Goal: Task Accomplishment & Management: Use online tool/utility

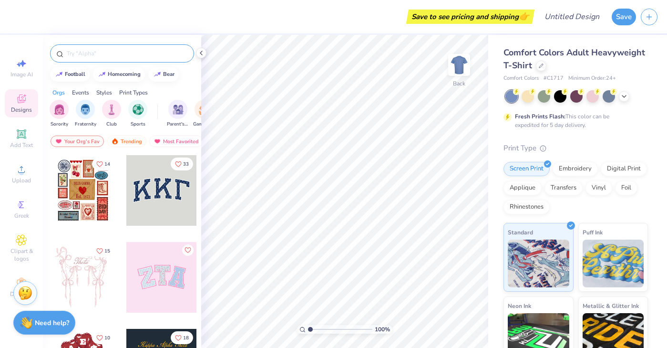
click at [102, 55] on input "text" at bounding box center [127, 54] width 122 height 10
click at [60, 110] on img "filter for Sorority" at bounding box center [59, 108] width 11 height 11
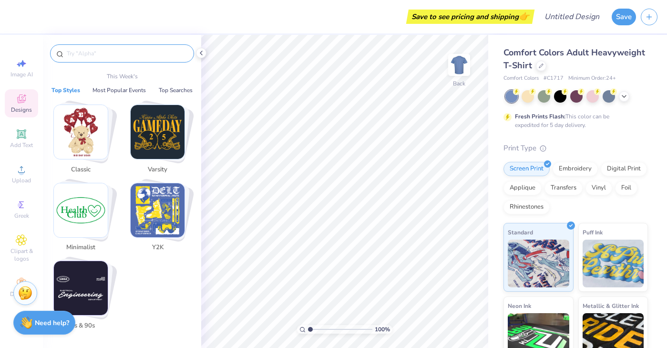
click at [75, 53] on input "text" at bounding box center [127, 54] width 122 height 10
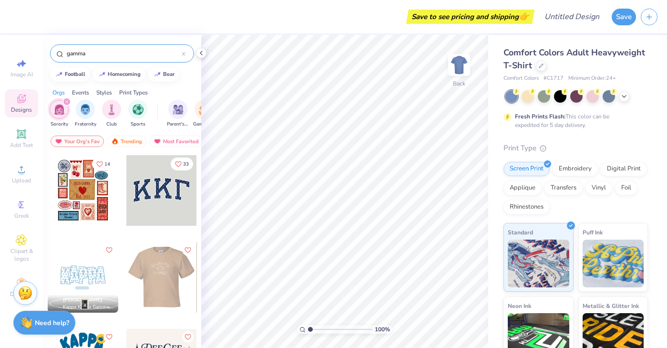
scroll to position [84, 0]
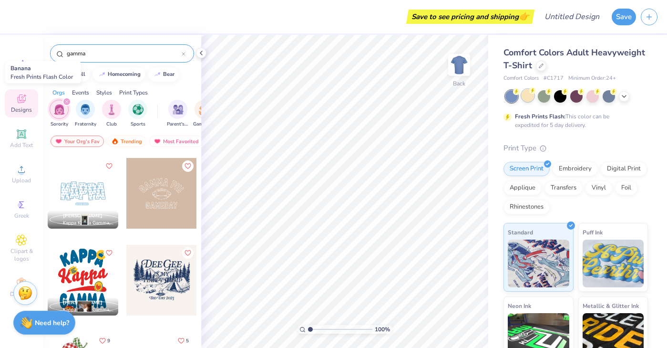
type input "gamma"
click at [527, 96] on div at bounding box center [528, 95] width 12 height 12
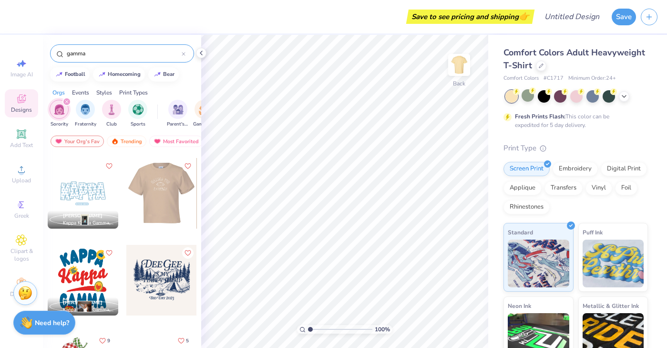
click at [255, 191] on div "Save to see pricing and shipping 👉 Design Title Save Image AI Designs Add Text …" at bounding box center [333, 174] width 667 height 348
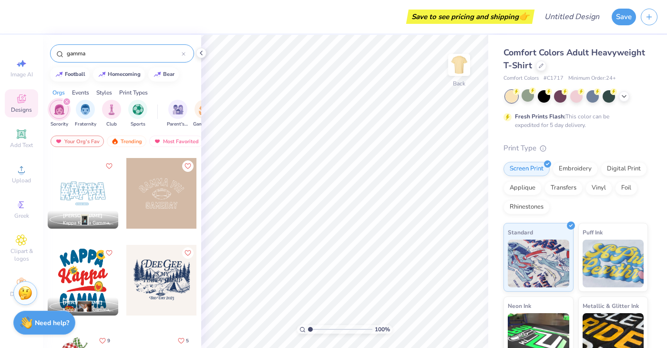
click at [151, 198] on div at bounding box center [161, 193] width 71 height 71
type input "10.24"
type input "6.88"
type input "3.33"
click at [577, 94] on div at bounding box center [577, 95] width 12 height 12
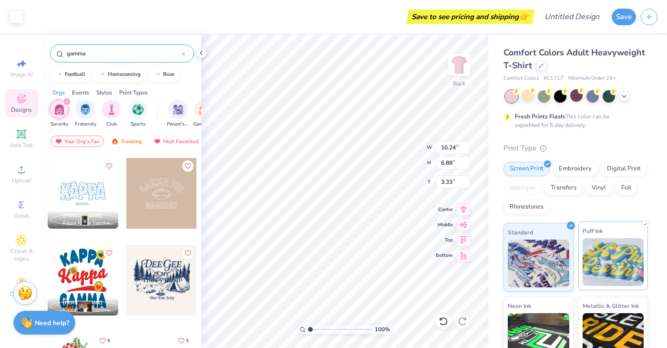
click at [601, 258] on img at bounding box center [614, 262] width 62 height 48
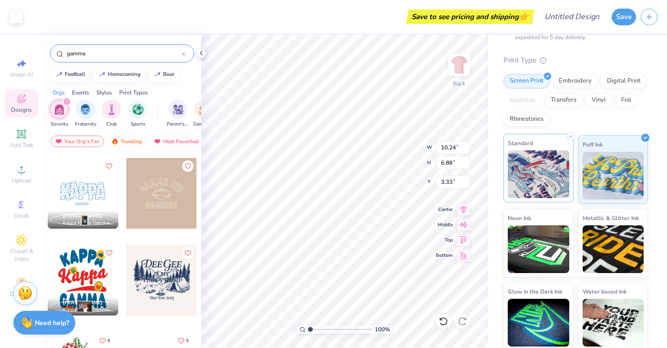
scroll to position [91, 0]
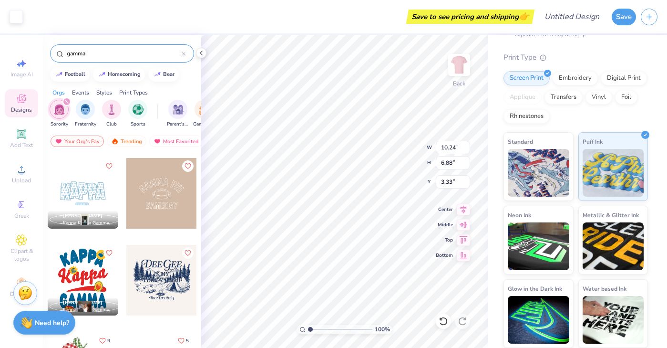
click at [495, 278] on div "Comfort Colors Adult Heavyweight T-Shirt Comfort Colors # C1717 Minimum Order: …" at bounding box center [578, 146] width 179 height 404
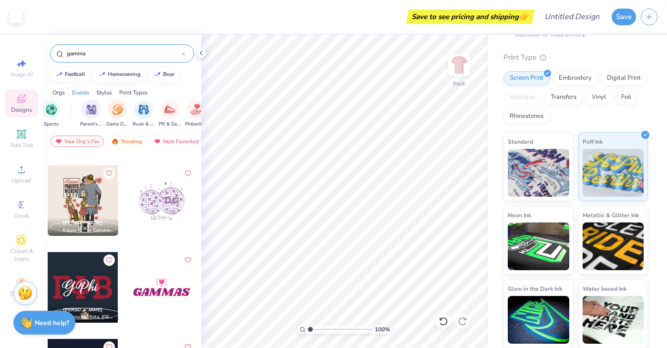
scroll to position [1118, 0]
click at [160, 201] on div at bounding box center [161, 201] width 71 height 71
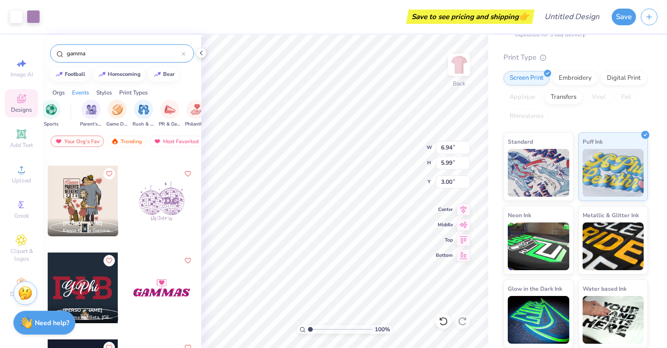
type input "9.72"
type input "8.39"
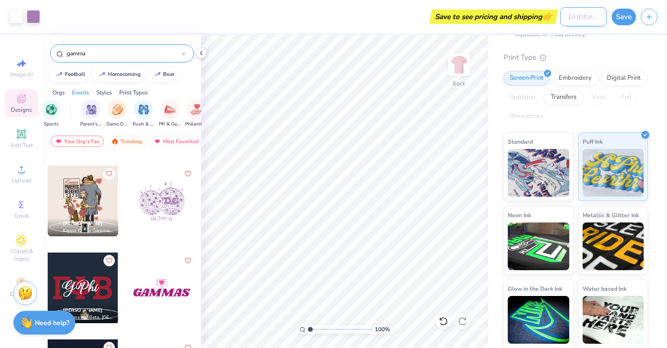
click at [561, 17] on input "Design Title" at bounding box center [584, 16] width 47 height 19
type input "big little event"
click at [489, 107] on div "Comfort Colors Adult Heavyweight T-Shirt Comfort Colors # C1717 Minimum Order: …" at bounding box center [578, 146] width 179 height 404
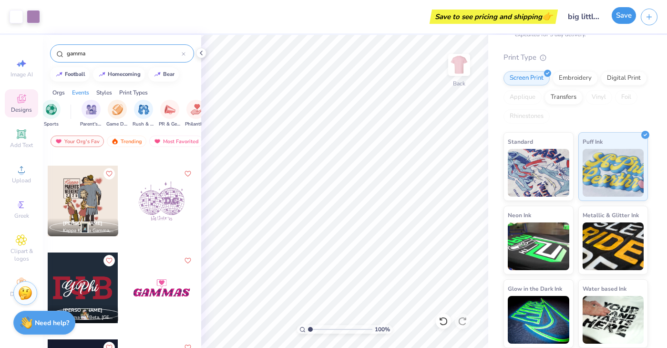
click at [621, 17] on button "Save" at bounding box center [624, 15] width 24 height 17
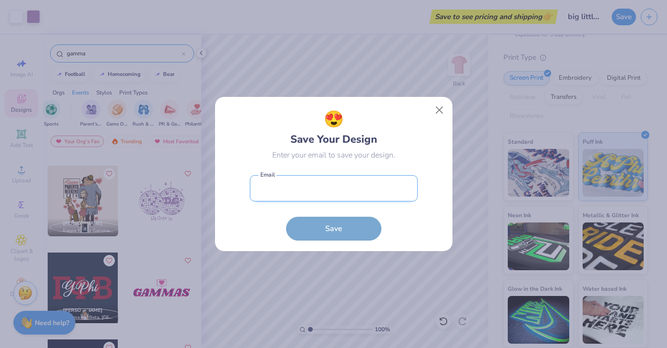
click at [333, 191] on input "email" at bounding box center [334, 188] width 168 height 26
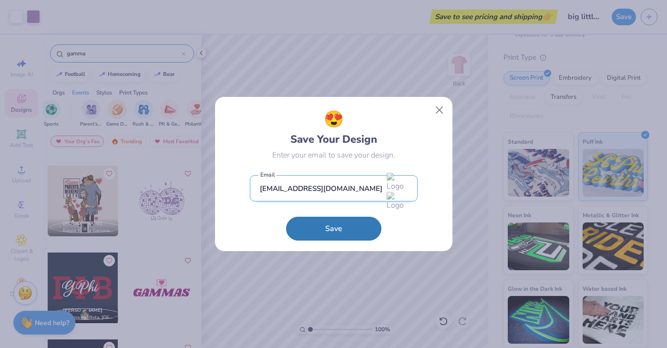
drag, startPoint x: 315, startPoint y: 188, endPoint x: 334, endPoint y: 186, distance: 18.8
click at [334, 186] on input "[EMAIL_ADDRESS][DOMAIN_NAME]" at bounding box center [334, 188] width 168 height 26
type input "[EMAIL_ADDRESS][DOMAIN_NAME]"
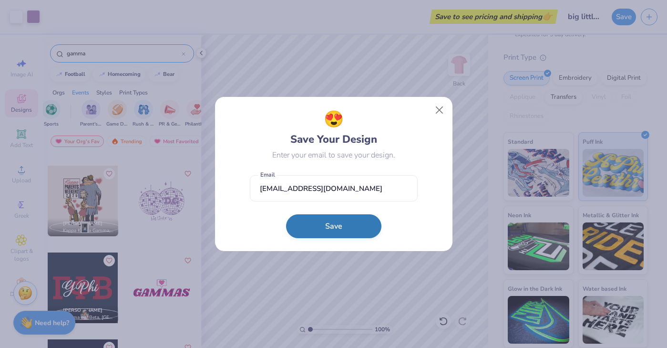
click at [341, 228] on button "Save" at bounding box center [333, 226] width 95 height 24
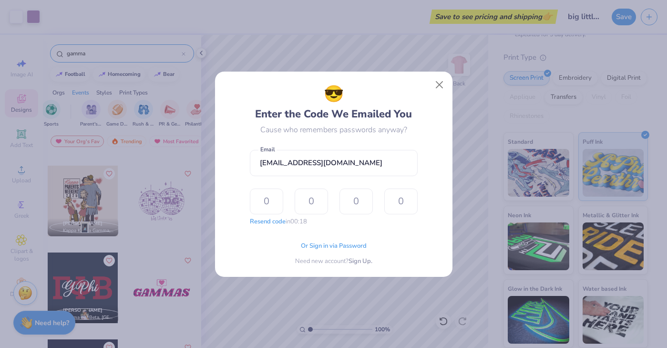
type input "6"
type input "8"
type input "9"
type input "6"
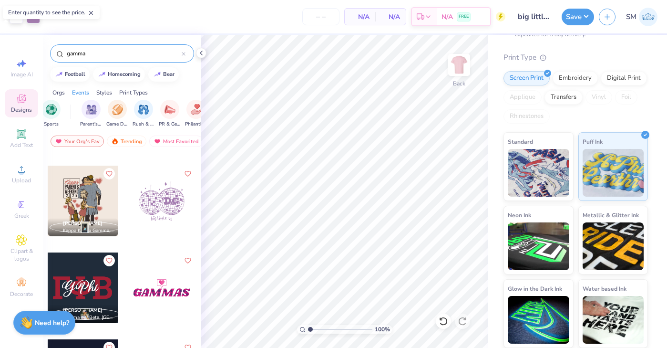
type input "12"
type input "– –"
type input "12"
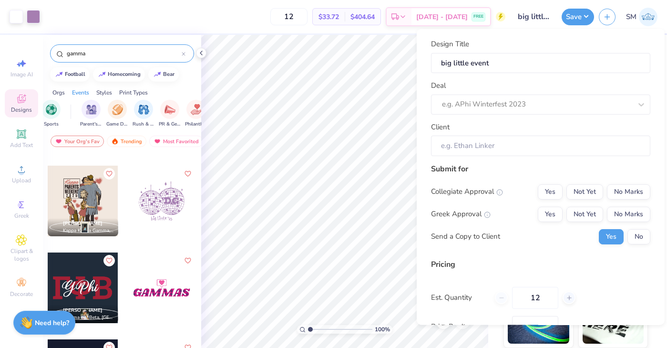
type input "$33.72"
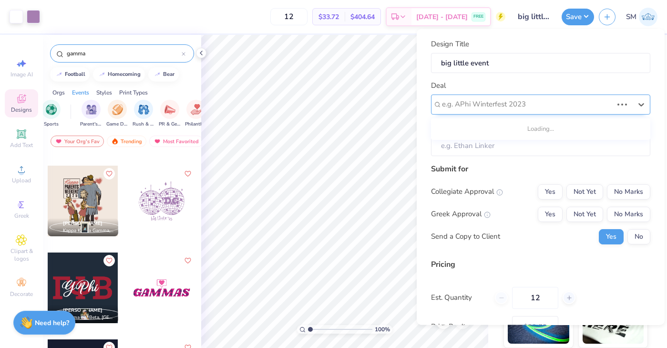
click at [450, 106] on div at bounding box center [527, 104] width 171 height 13
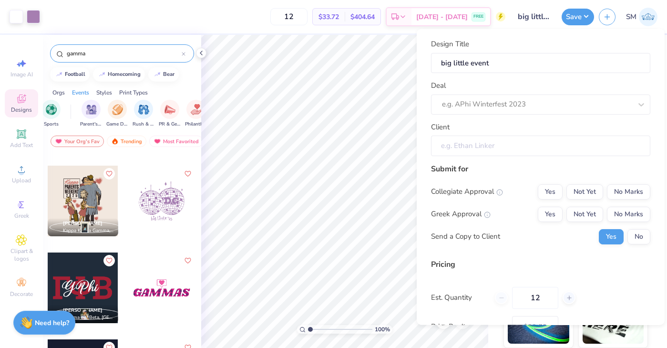
click at [452, 145] on input "Client" at bounding box center [540, 145] width 219 height 21
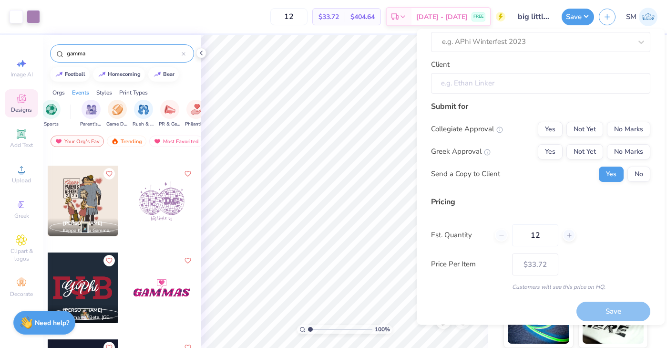
scroll to position [68, 0]
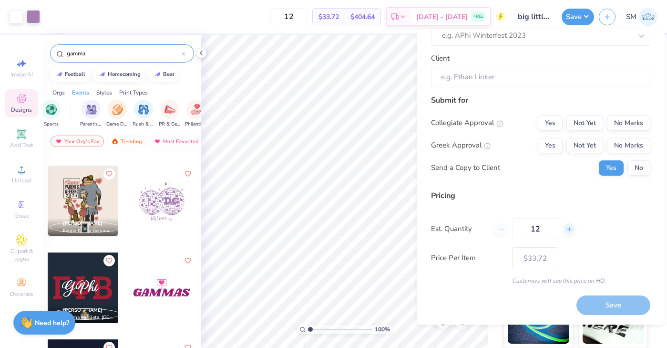
click at [565, 225] on div at bounding box center [569, 229] width 13 height 13
type input "13"
type input "– –"
type input "13"
type input "$32.74"
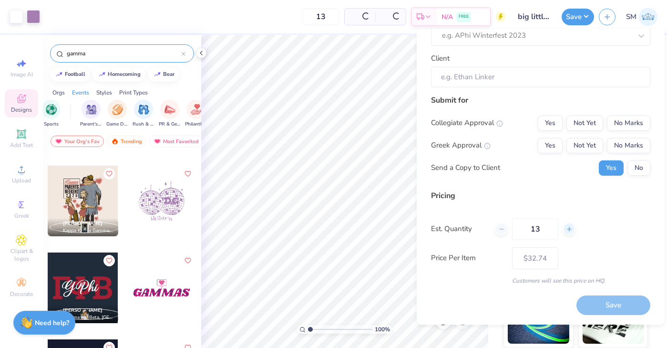
click at [564, 229] on div at bounding box center [569, 229] width 13 height 13
type input "14"
type input "– –"
type input "14"
click at [565, 229] on div at bounding box center [569, 229] width 13 height 13
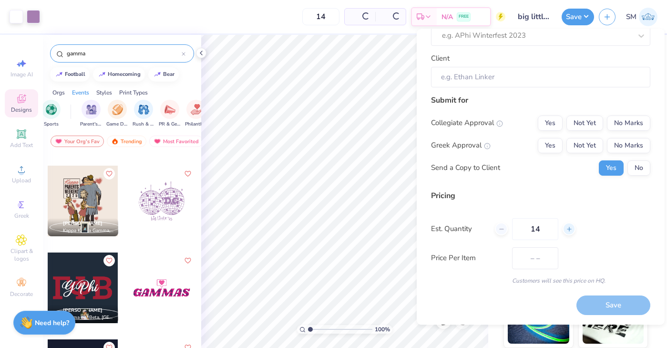
type input "15"
type input "$31.93"
click at [565, 229] on div at bounding box center [569, 229] width 13 height 13
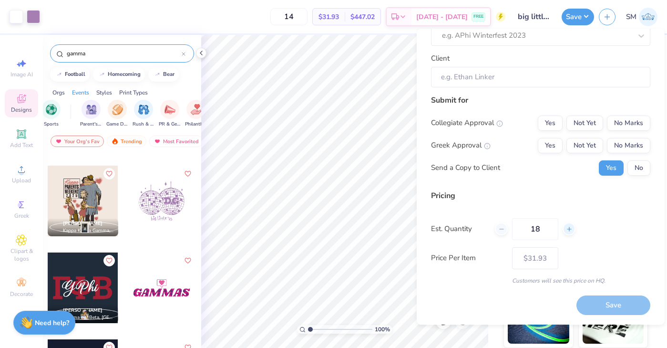
click at [565, 229] on div at bounding box center [569, 229] width 13 height 13
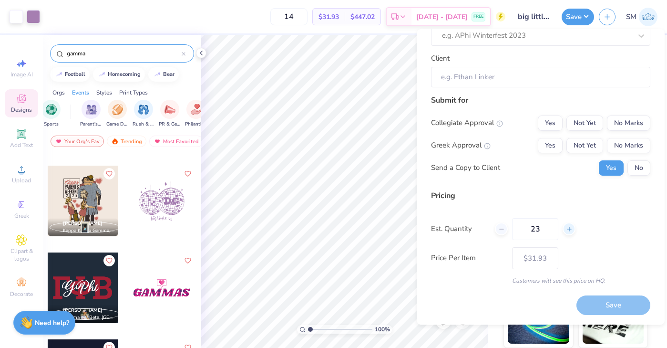
click at [565, 229] on div at bounding box center [569, 229] width 13 height 13
type input "24"
type input "– –"
type input "23"
type input "– –"
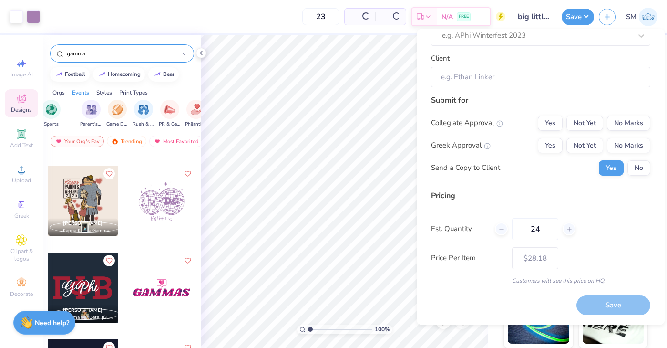
type input "24"
click at [549, 181] on div "Submit for Collegiate Approval Yes Not Yet No Marks Greek Approval Yes Not Yet …" at bounding box center [540, 138] width 219 height 88
click at [582, 145] on button "Not Yet" at bounding box center [585, 145] width 37 height 15
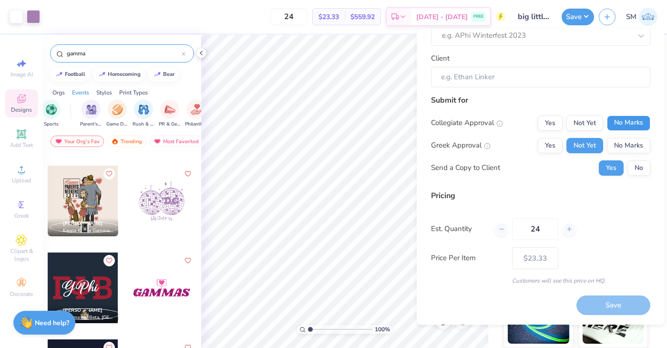
click at [623, 125] on button "No Marks" at bounding box center [628, 122] width 43 height 15
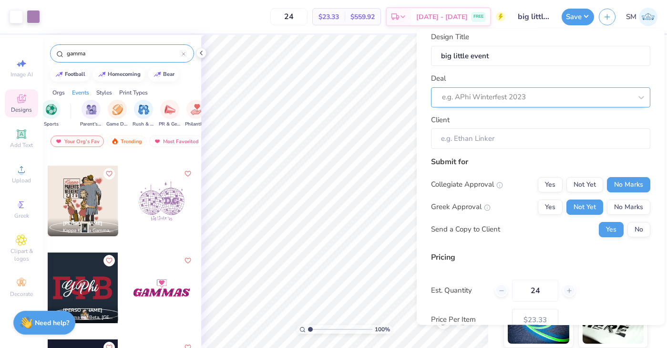
scroll to position [5, 0]
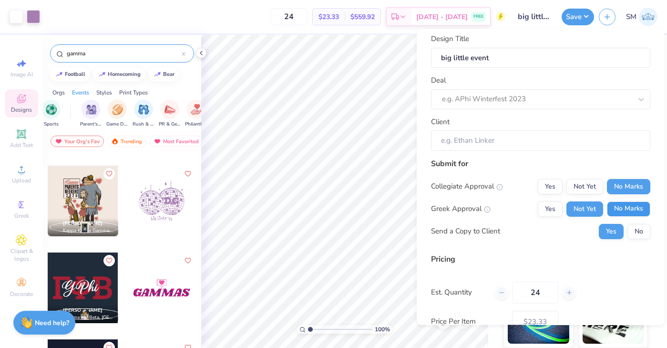
click at [624, 209] on button "No Marks" at bounding box center [628, 208] width 43 height 15
type input "$23.33"
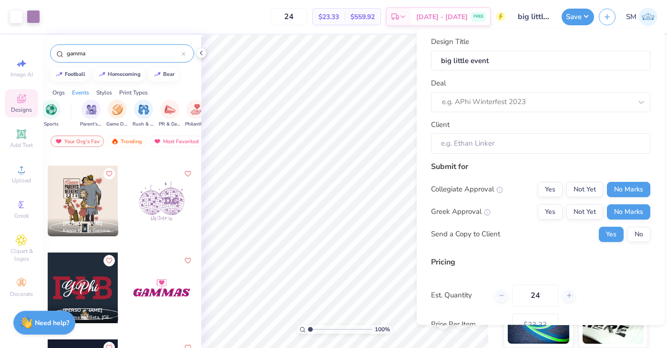
scroll to position [0, 0]
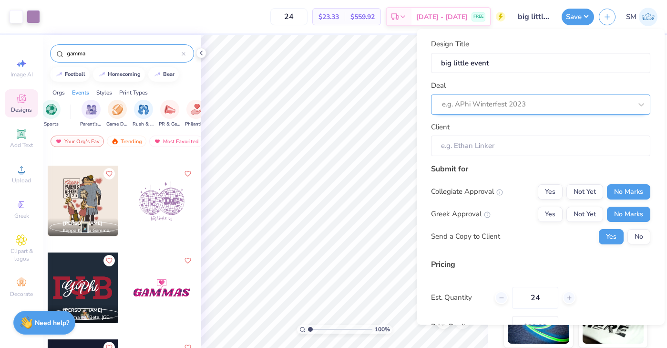
click at [552, 101] on div at bounding box center [537, 104] width 190 height 13
type input "g"
click at [525, 171] on div "Submit for" at bounding box center [540, 168] width 219 height 11
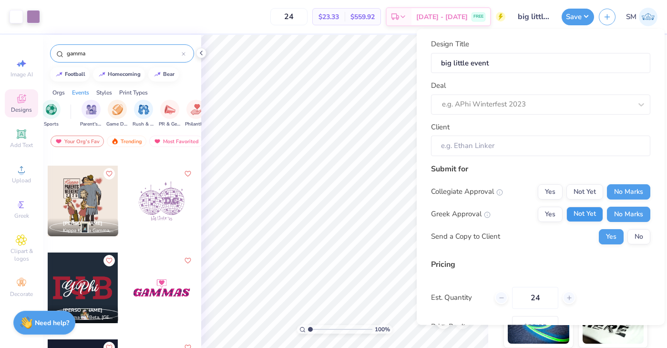
scroll to position [68, 0]
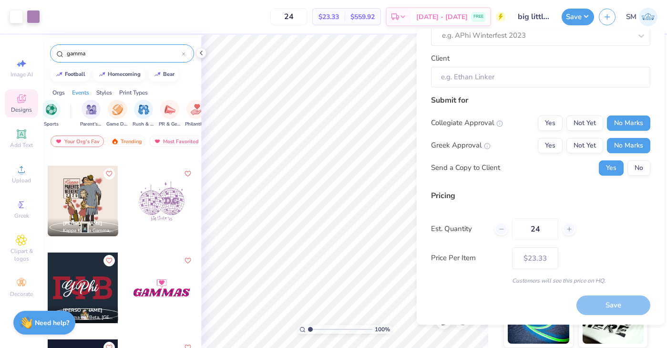
click at [538, 81] on input "Client" at bounding box center [540, 77] width 219 height 21
click at [503, 83] on input "Client" at bounding box center [540, 77] width 219 height 21
click at [466, 70] on input "Client" at bounding box center [540, 77] width 219 height 21
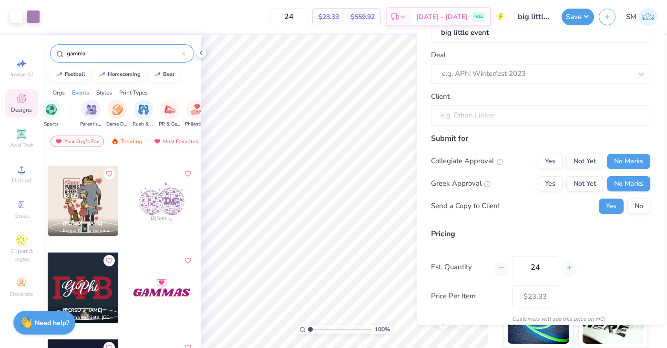
click at [466, 70] on div at bounding box center [537, 74] width 190 height 13
type input "Gamma"
click at [478, 136] on div "Submit for" at bounding box center [540, 138] width 219 height 11
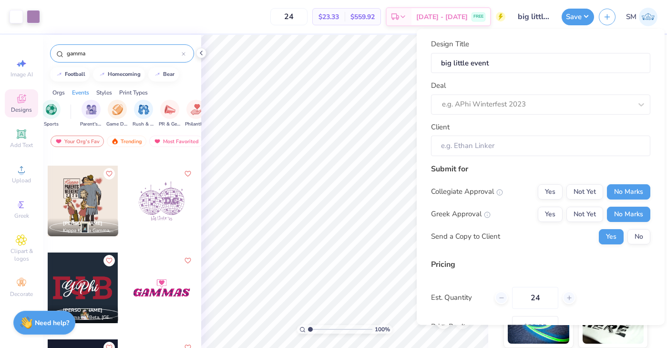
scroll to position [68, 0]
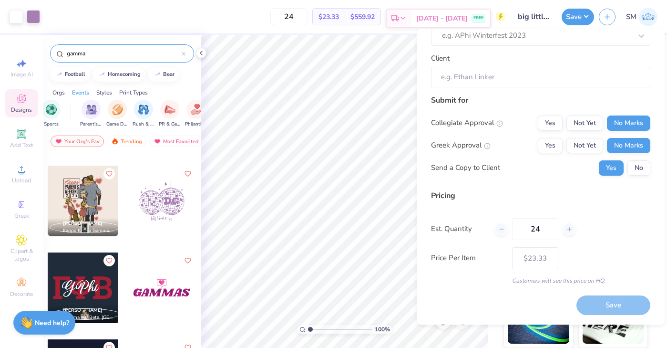
click at [405, 18] on polyline at bounding box center [403, 18] width 4 height 2
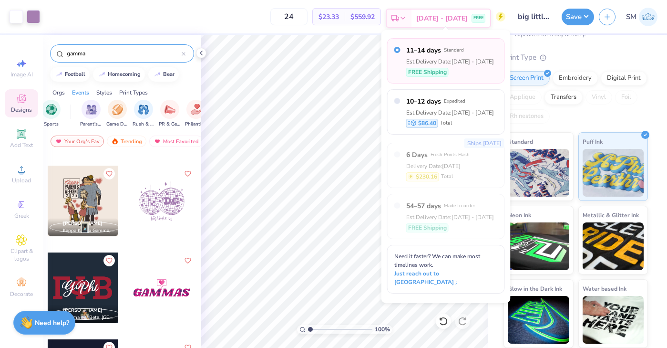
click at [405, 18] on polyline at bounding box center [403, 18] width 4 height 2
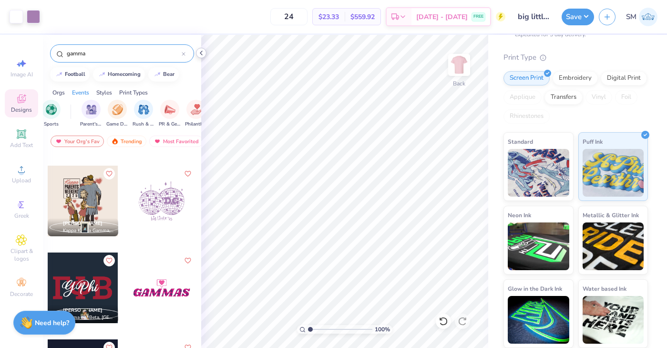
click at [202, 55] on icon at bounding box center [202, 53] width 8 height 8
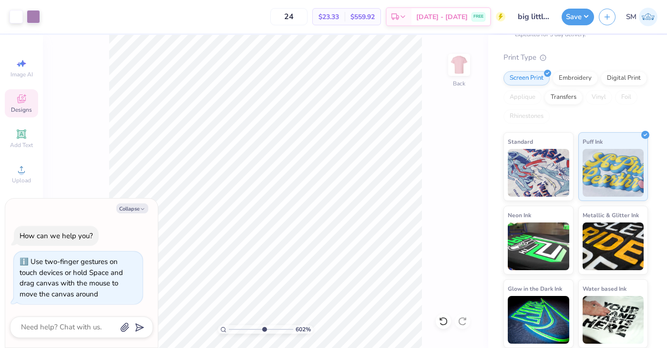
type input "6.22"
type textarea "x"
type input "6.66"
type textarea "x"
type input "1"
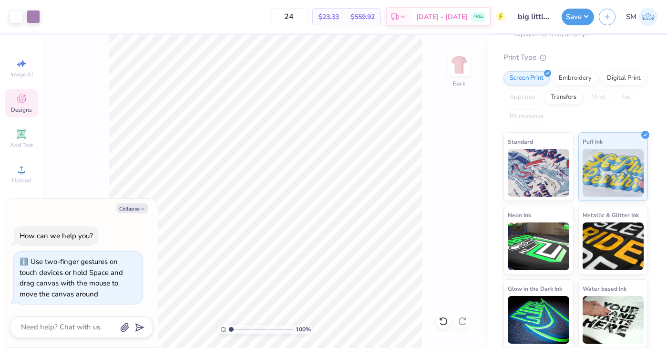
drag, startPoint x: 231, startPoint y: 329, endPoint x: 216, endPoint y: 329, distance: 15.7
click at [229, 329] on input "range" at bounding box center [261, 329] width 64 height 9
click at [140, 209] on icon "button" at bounding box center [143, 209] width 6 height 6
type textarea "x"
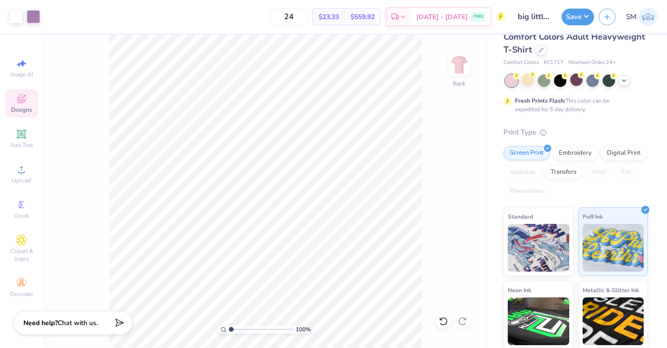
scroll to position [0, 0]
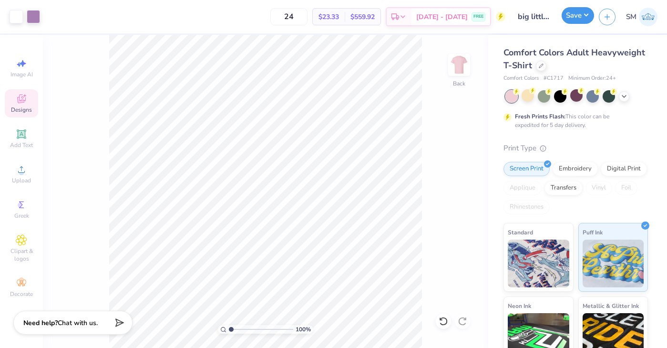
click at [575, 18] on button "Save" at bounding box center [578, 15] width 32 height 17
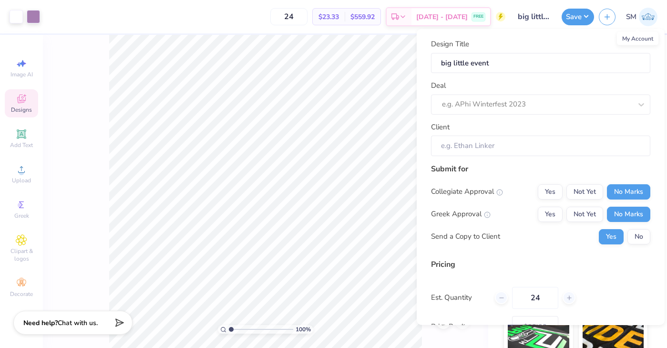
click at [640, 18] on img at bounding box center [648, 17] width 19 height 19
